Goal: Find specific page/section: Find specific page/section

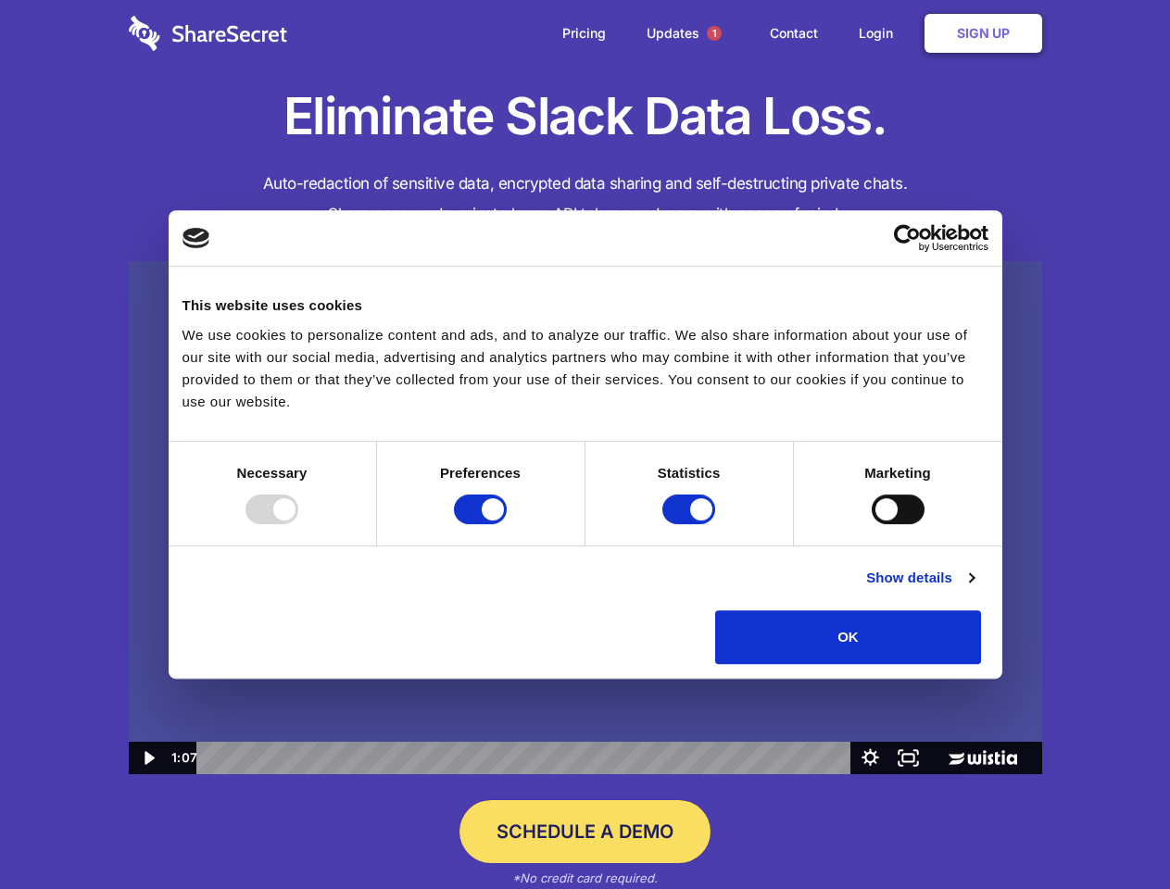
click at [585, 445] on img at bounding box center [585, 518] width 913 height 514
click at [298, 524] on div at bounding box center [272, 510] width 53 height 30
click at [507, 524] on input "Preferences" at bounding box center [480, 510] width 53 height 30
checkbox input "false"
click at [691, 524] on input "Statistics" at bounding box center [688, 510] width 53 height 30
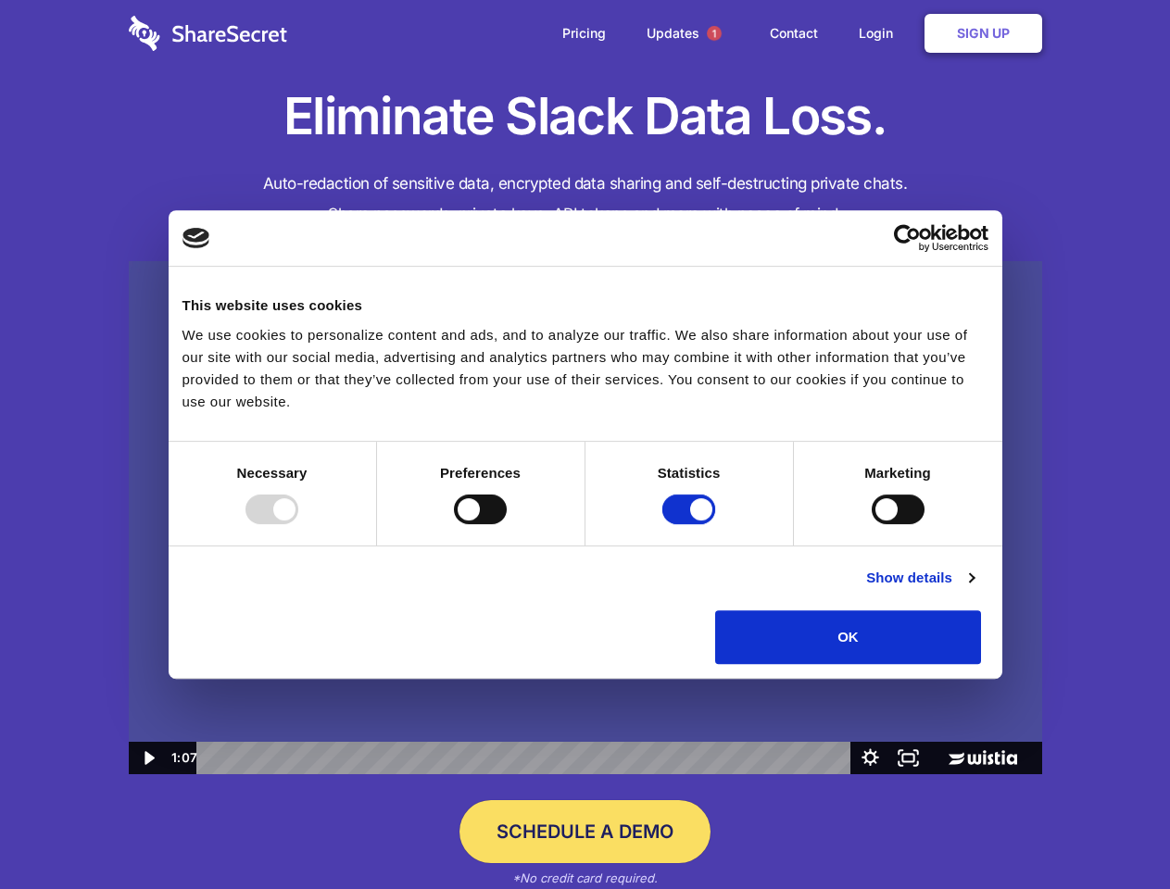
checkbox input "false"
click at [872, 524] on input "Marketing" at bounding box center [898, 510] width 53 height 30
checkbox input "true"
click at [974, 589] on link "Show details" at bounding box center [919, 578] width 107 height 22
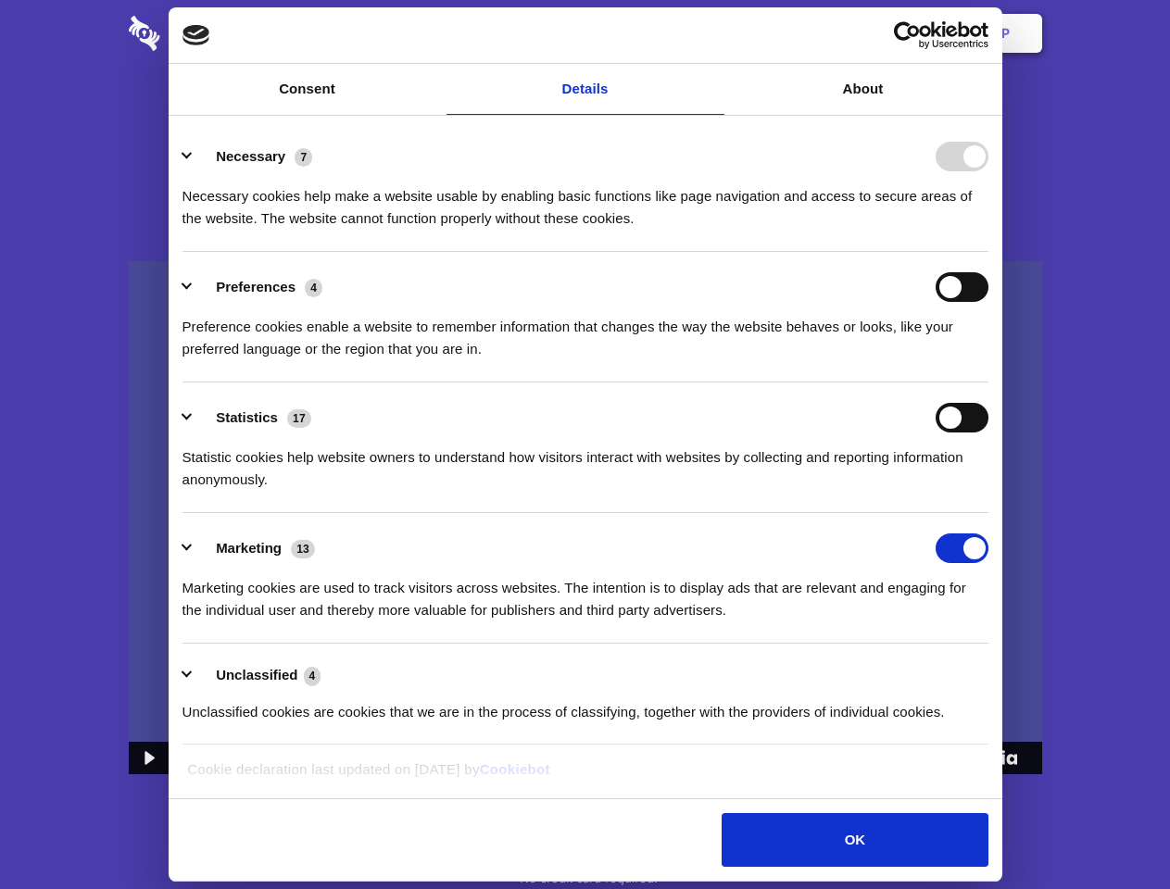
click at [989, 302] on div "Preferences 4" at bounding box center [586, 287] width 806 height 30
click at [713, 33] on span "1" at bounding box center [714, 33] width 15 height 15
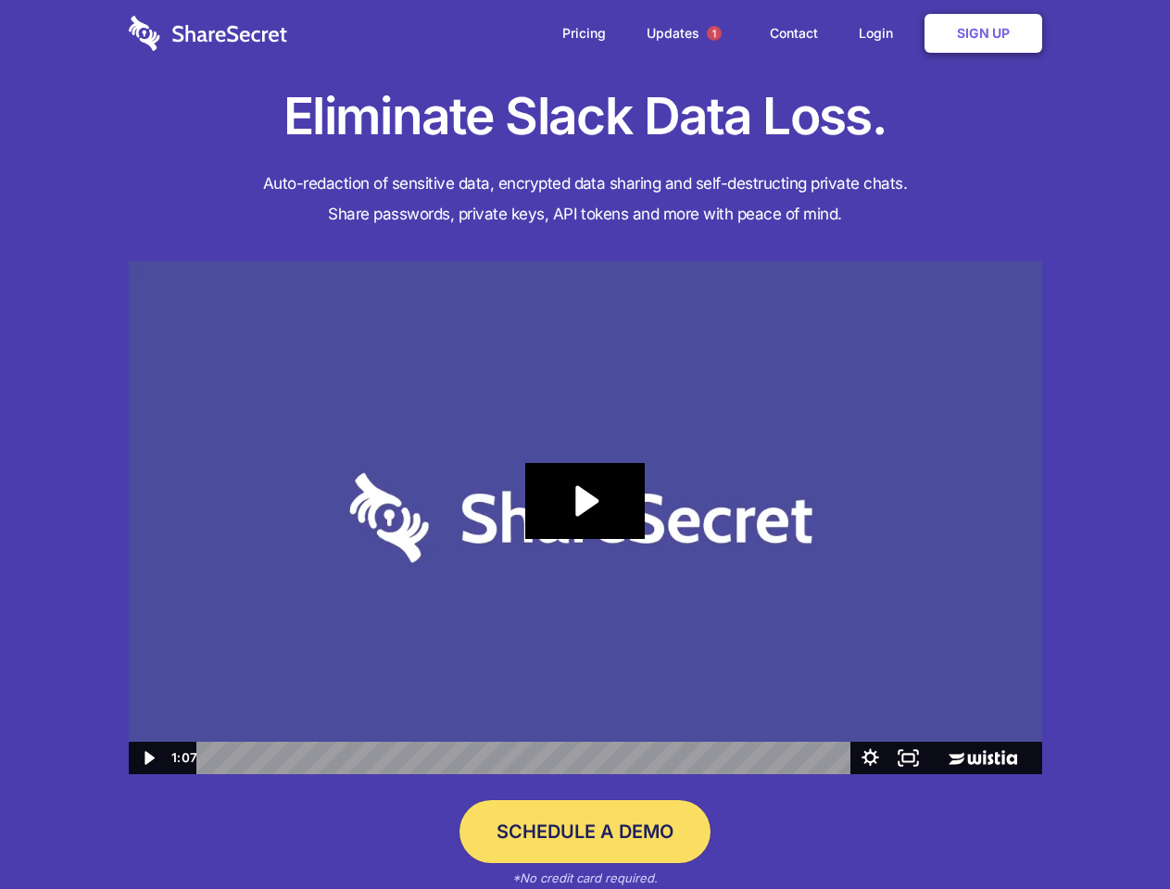
click at [586, 518] on icon "Play Video: Sharesecret Slack Extension" at bounding box center [584, 501] width 119 height 76
